Goal: Task Accomplishment & Management: Manage account settings

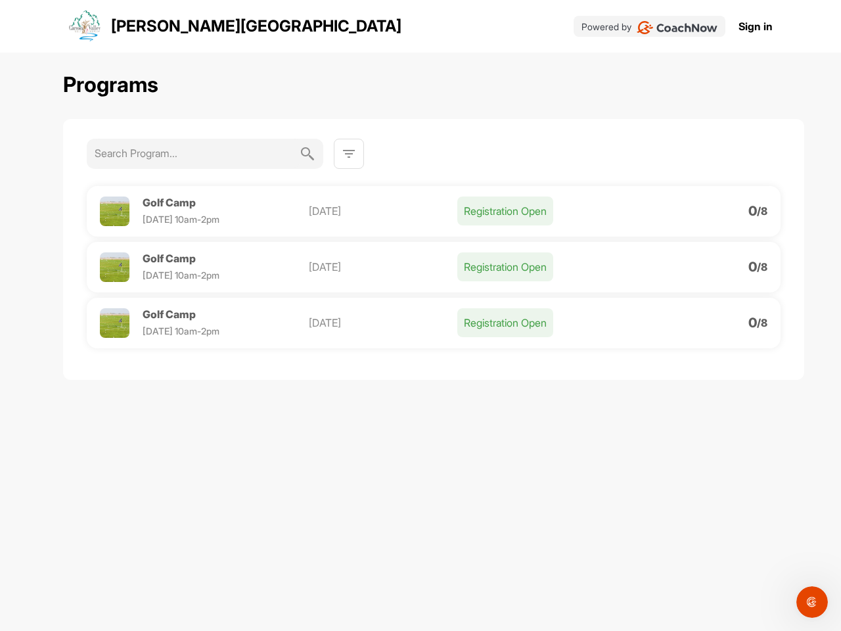
click at [349, 154] on img at bounding box center [349, 154] width 16 height 16
click at [434, 211] on p "[DATE]" at bounding box center [383, 211] width 148 height 16
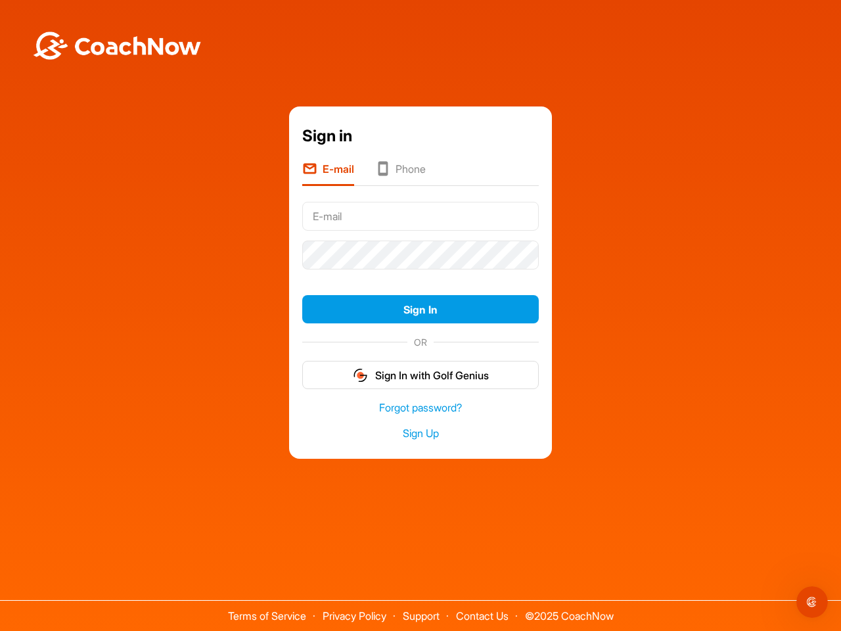
click at [187, 202] on div "Sign in E-mail Phone Sign In OR Sign In with Golf Genius Forgot password? Sign …" at bounding box center [421, 282] width 828 height 352
click at [114, 267] on div "Sign in E-mail Phone Sign In OR Sign In with Golf Genius Forgot password? Sign …" at bounding box center [421, 282] width 828 height 352
click at [187, 258] on div "Sign in E-mail Phone Sign In OR Sign In with Golf Genius Forgot password? Sign …" at bounding box center [421, 282] width 828 height 352
click at [434, 323] on button "Sign In" at bounding box center [420, 309] width 237 height 28
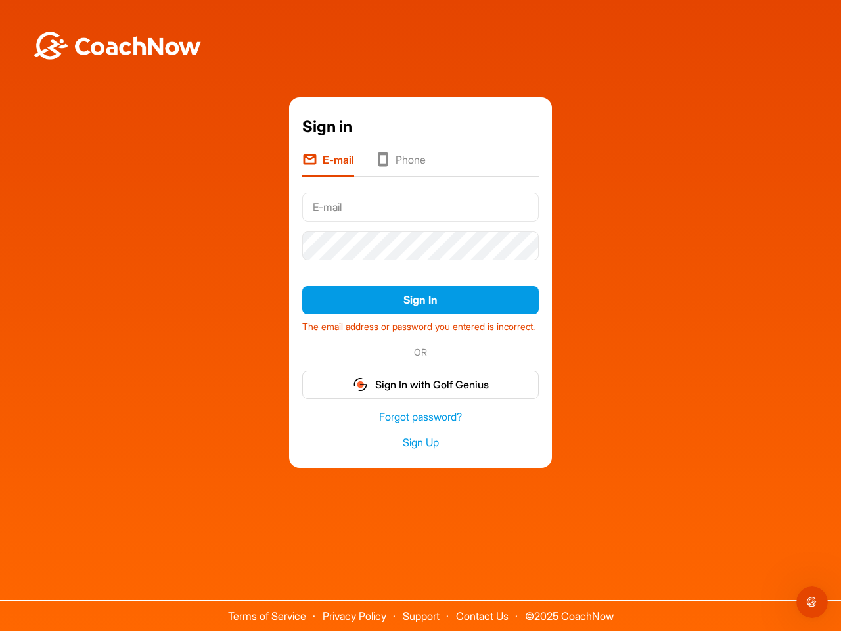
click at [114, 323] on div "Sign in E-mail Phone Sign In The email address or password you entered is incor…" at bounding box center [421, 282] width 828 height 371
click at [187, 314] on div "Sign in E-mail Phone Sign In The email address or password you entered is incor…" at bounding box center [421, 282] width 828 height 371
